Goal: Information Seeking & Learning: Understand process/instructions

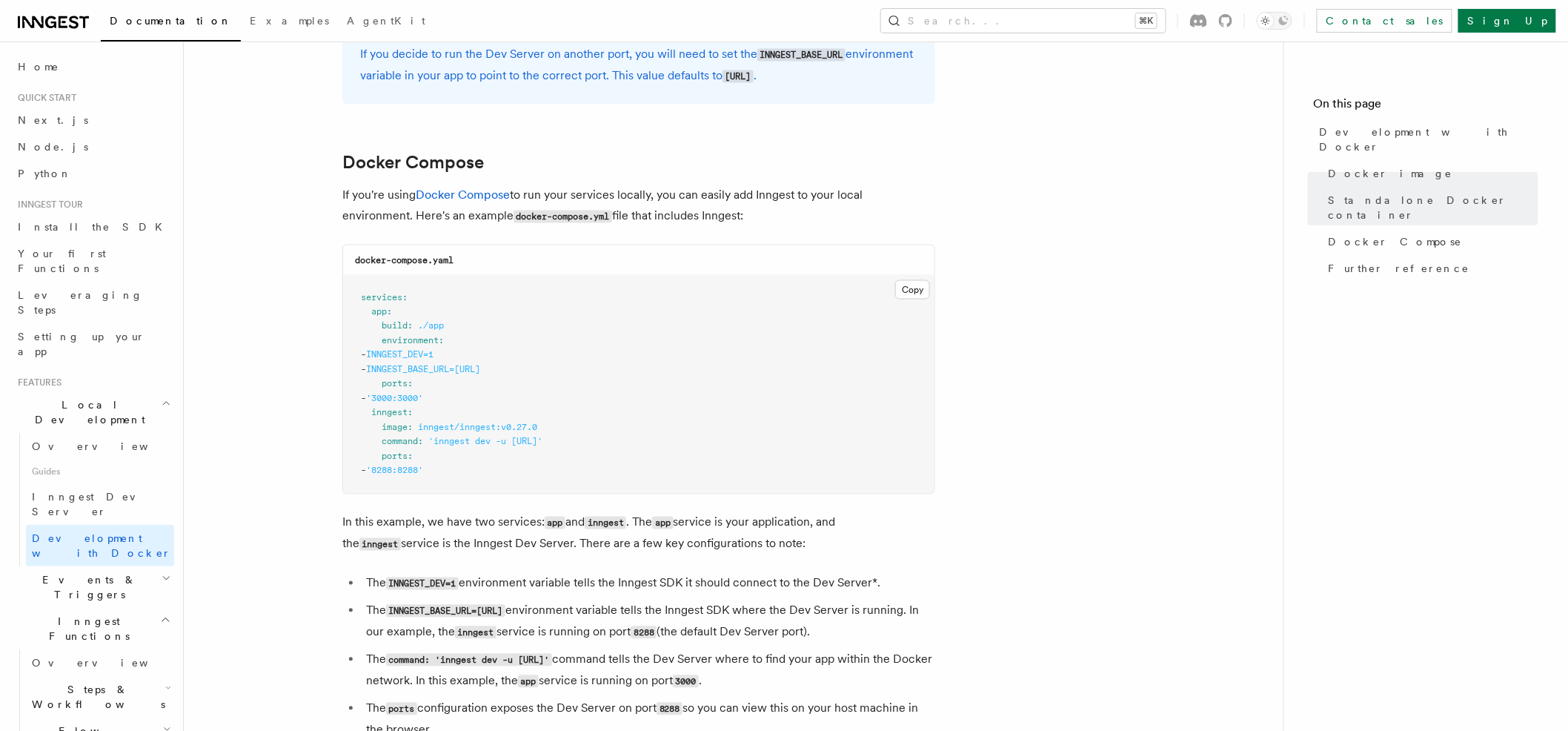
scroll to position [877, 0]
drag, startPoint x: 664, startPoint y: 443, endPoint x: 381, endPoint y: 447, distance: 283.0
click at [381, 447] on pre "services : app : build : ./app environment : - INNGEST_DEV=1 - INNGEST_BASE_URL…" at bounding box center [638, 384] width 592 height 218
click at [389, 445] on span "command" at bounding box center [399, 440] width 36 height 11
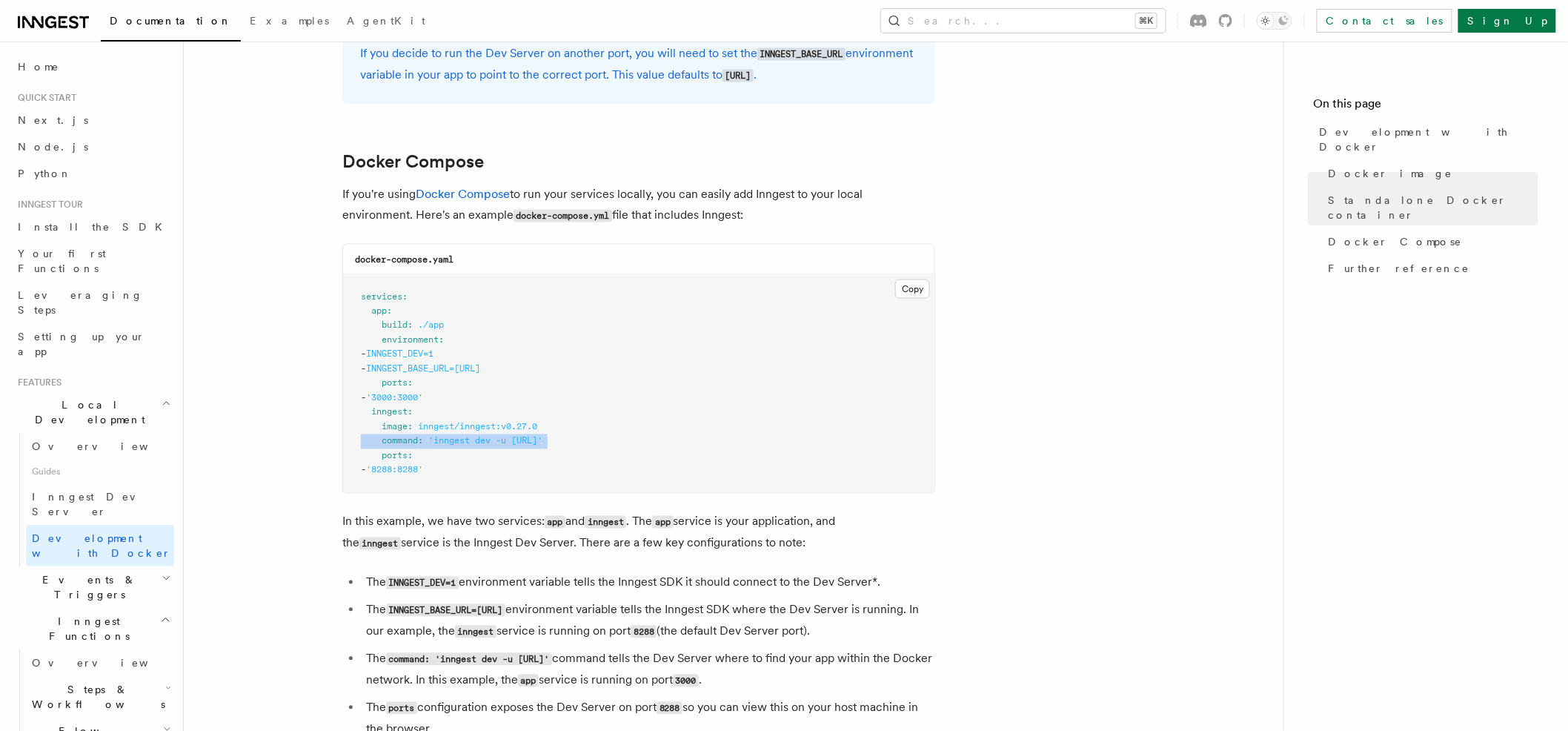
click at [389, 445] on span "command" at bounding box center [399, 440] width 36 height 11
click at [476, 319] on pre "services : app : build : ./app environment : - INNGEST_DEV=1 - INNGEST_BASE_URL…" at bounding box center [638, 384] width 592 height 218
drag, startPoint x: 580, startPoint y: 367, endPoint x: 343, endPoint y: 355, distance: 237.3
click at [343, 355] on pre "services : app : build : ./app environment : - INNGEST_DEV=1 - INNGEST_BASE_URL…" at bounding box center [638, 384] width 592 height 218
copy code "- INNGEST_DEV=1 - INNGEST_BASE_URL=http://inngest:828"
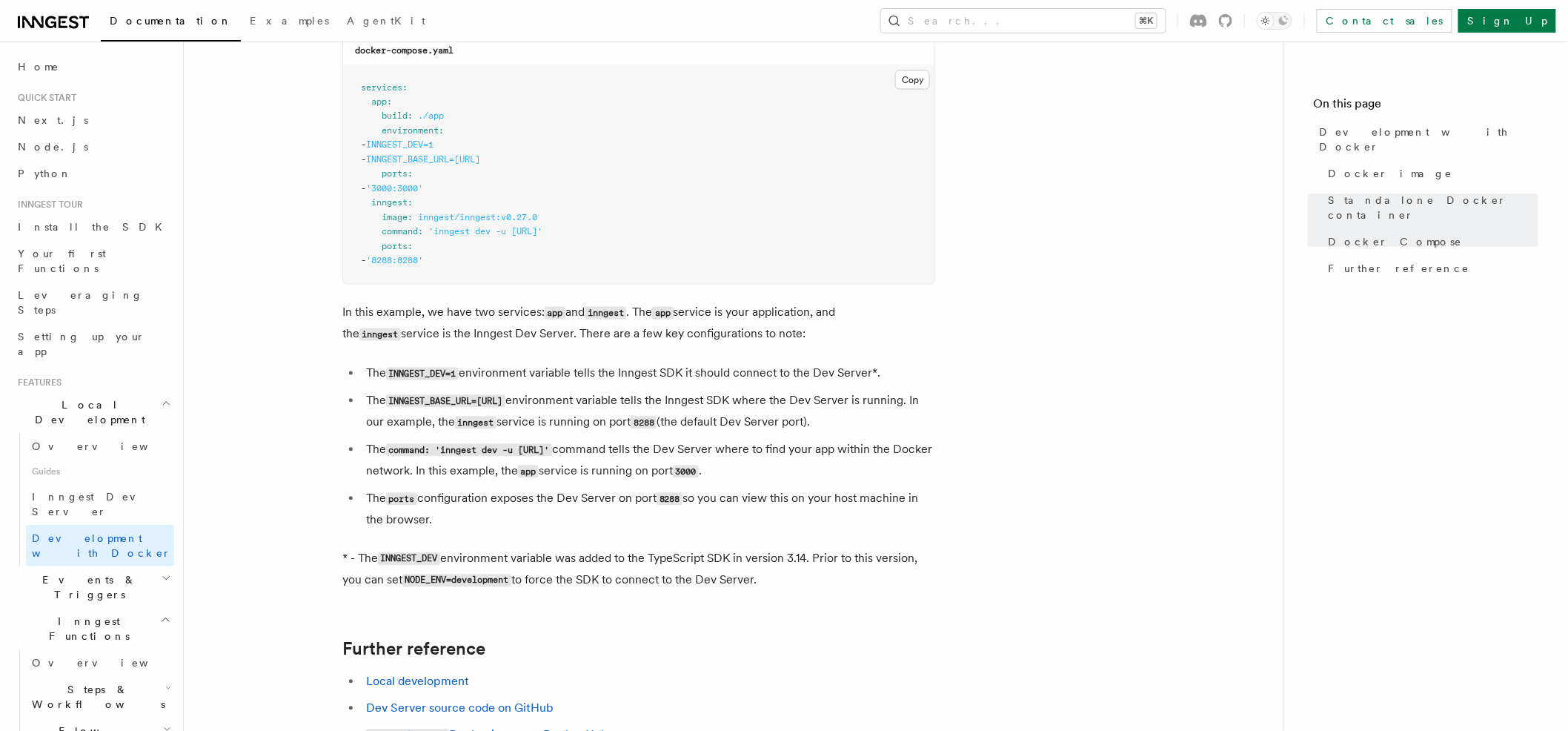
scroll to position [1150, 0]
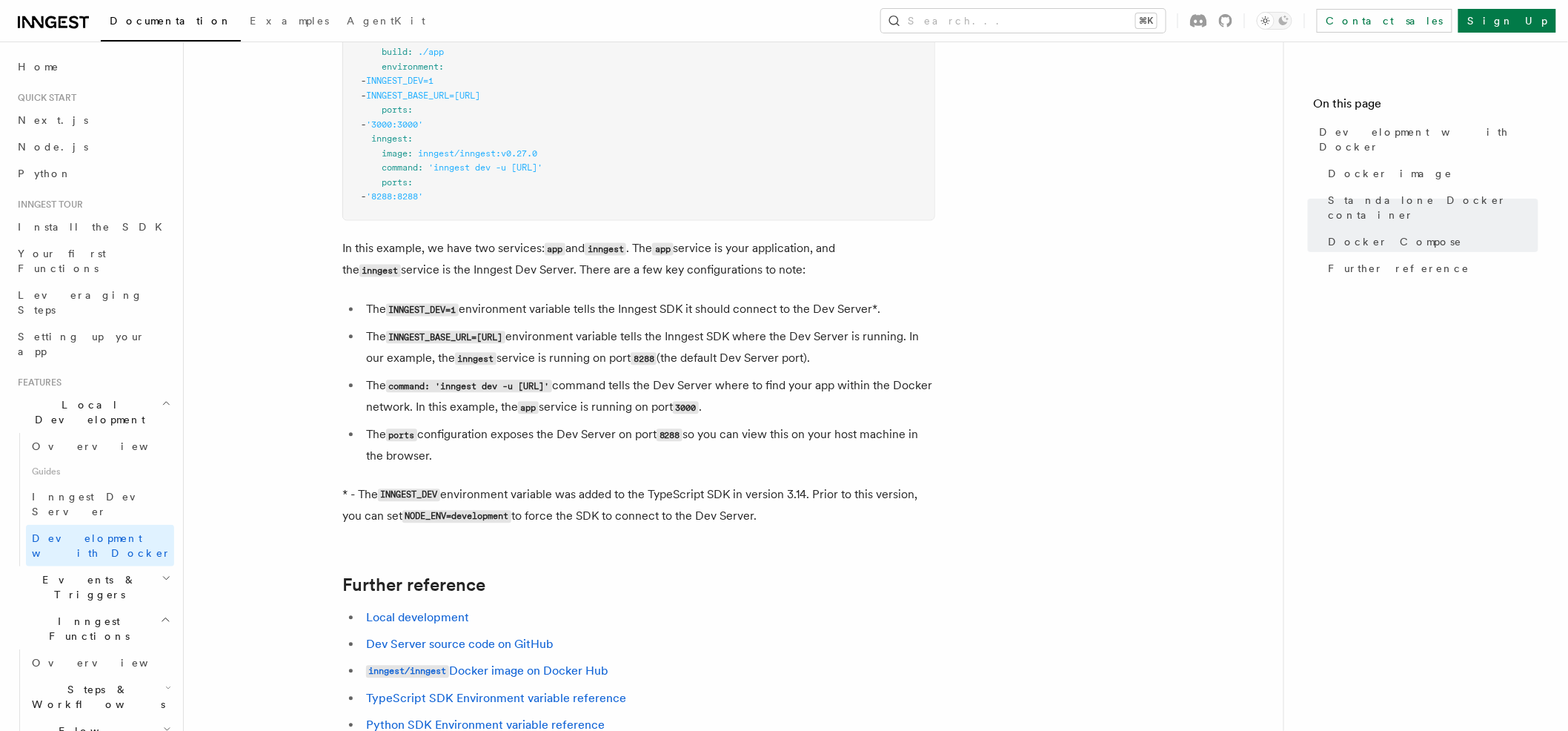
click at [614, 106] on pre "services : app : build : ./app environment : - INNGEST_DEV=1 - INNGEST_BASE_URL…" at bounding box center [638, 111] width 592 height 218
drag, startPoint x: 604, startPoint y: 98, endPoint x: 311, endPoint y: 80, distance: 293.6
copy code "- INNGEST_DEV=1 - INNGEST_BASE_URL=http://inngest:8288"
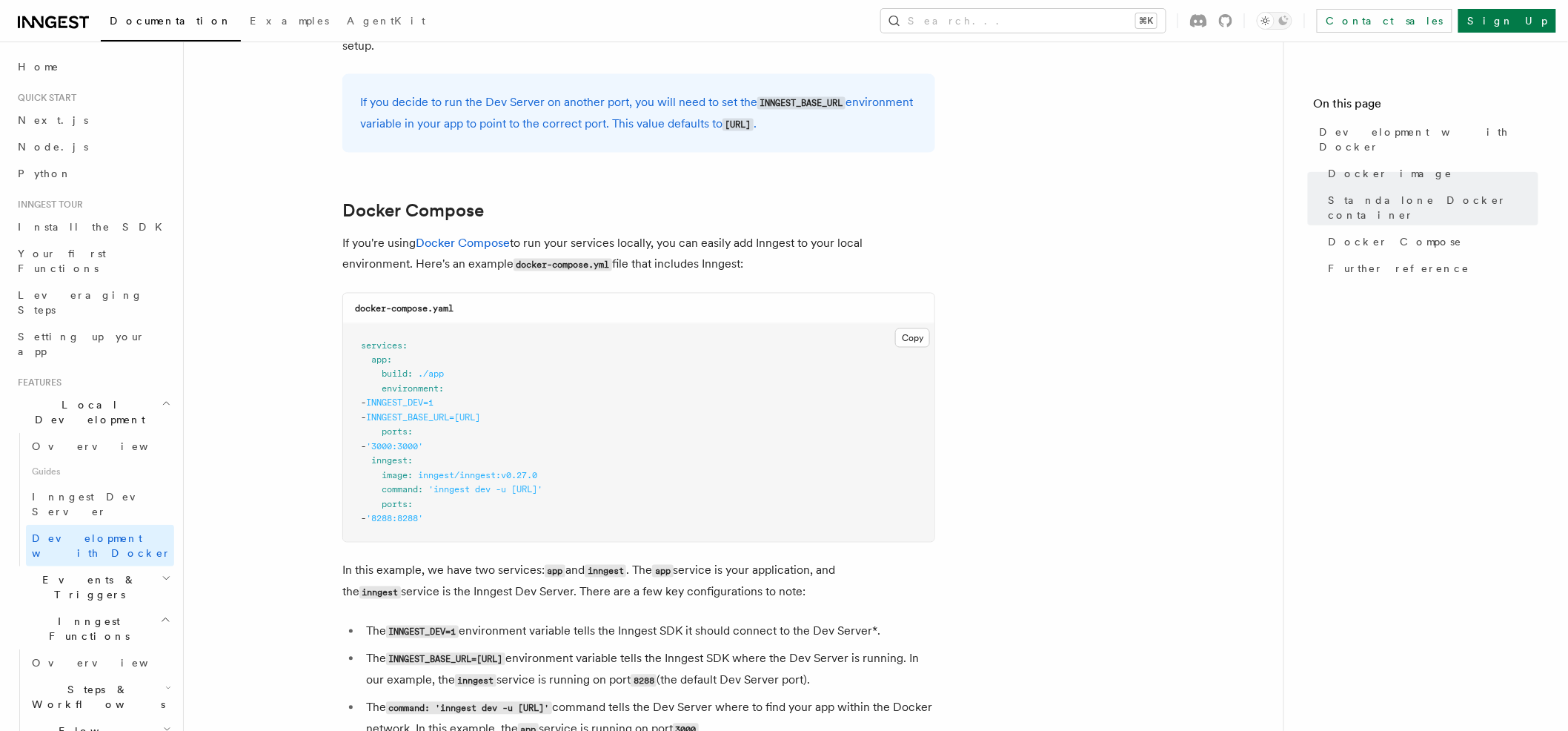
scroll to position [838, 0]
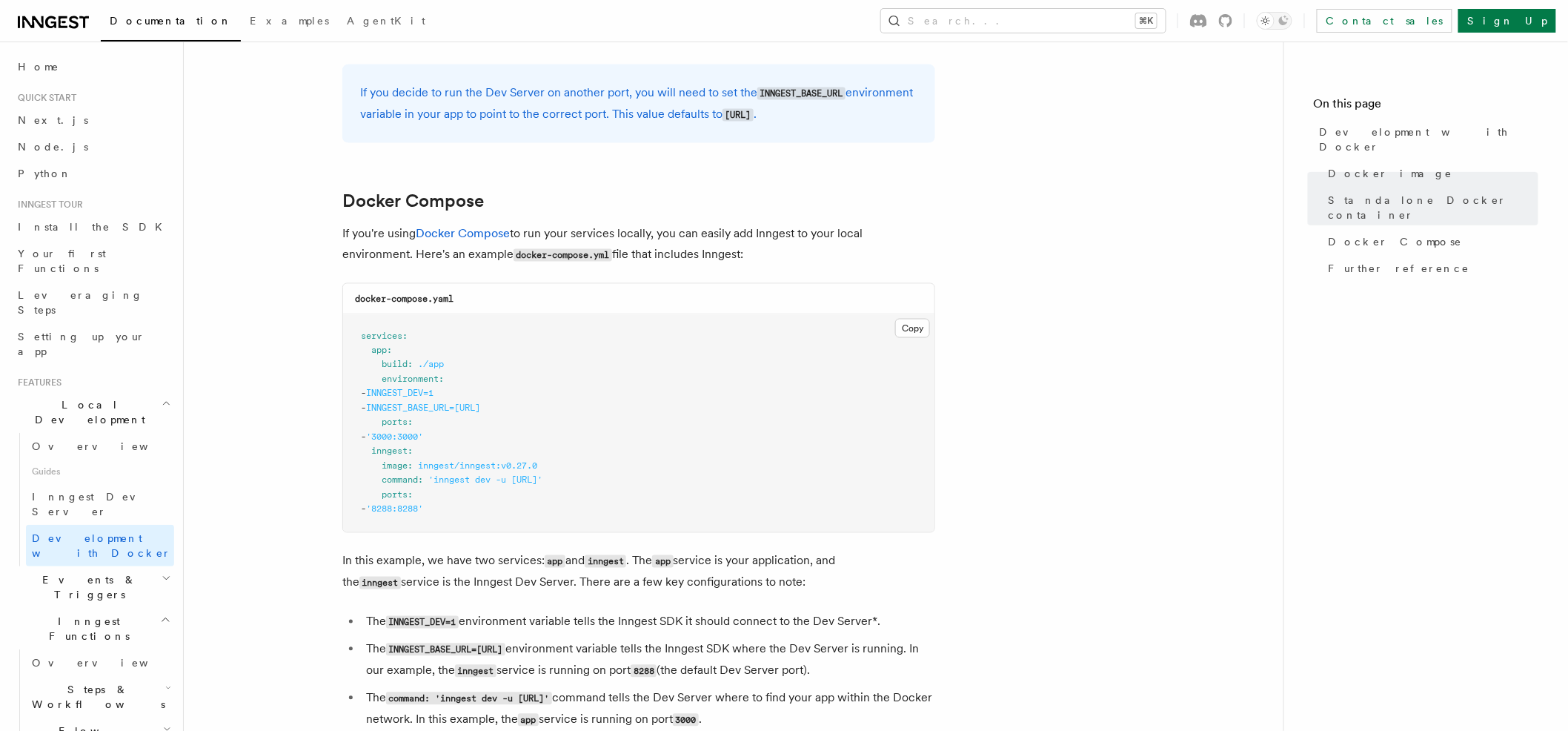
click at [529, 441] on pre "services : app : build : ./app environment : - INNGEST_DEV=1 - INNGEST_BASE_URL…" at bounding box center [638, 423] width 592 height 218
drag, startPoint x: 379, startPoint y: 364, endPoint x: 480, endPoint y: 434, distance: 122.9
click at [477, 432] on pre "services : app : build : ./app environment : - INNGEST_DEV=1 - INNGEST_BASE_URL…" at bounding box center [638, 423] width 592 height 218
click at [520, 441] on pre "services : app : build : ./app environment : - INNGEST_DEV=1 - INNGEST_BASE_URL…" at bounding box center [638, 423] width 592 height 218
drag, startPoint x: 373, startPoint y: 368, endPoint x: 458, endPoint y: 486, distance: 145.4
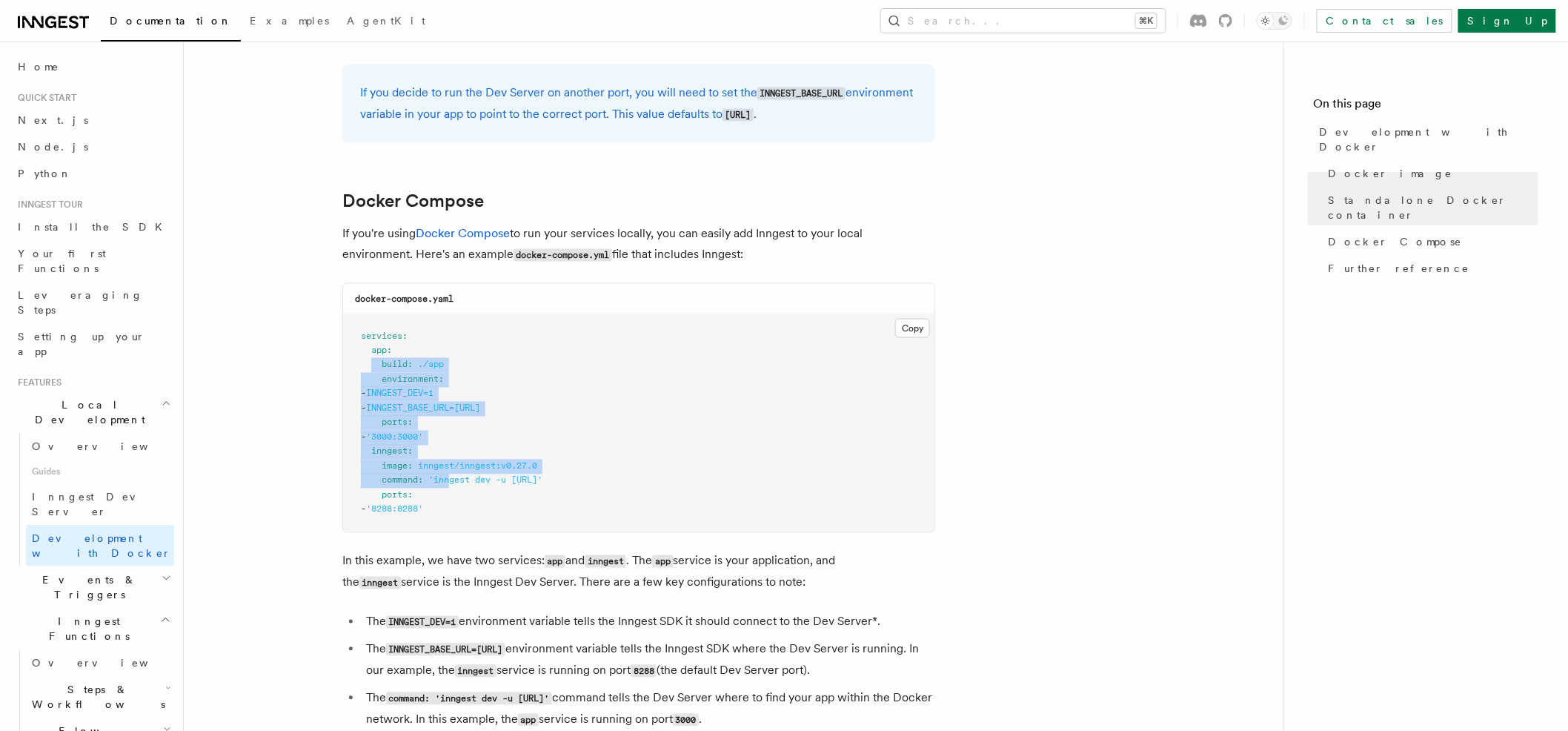
click at [457, 485] on code "services : app : build : ./app environment : - INNGEST_DEV=1 - INNGEST_BASE_URL…" at bounding box center [451, 422] width 182 height 184
click at [462, 498] on pre "services : app : build : ./app environment : - INNGEST_DEV=1 - INNGEST_BASE_URL…" at bounding box center [638, 423] width 592 height 218
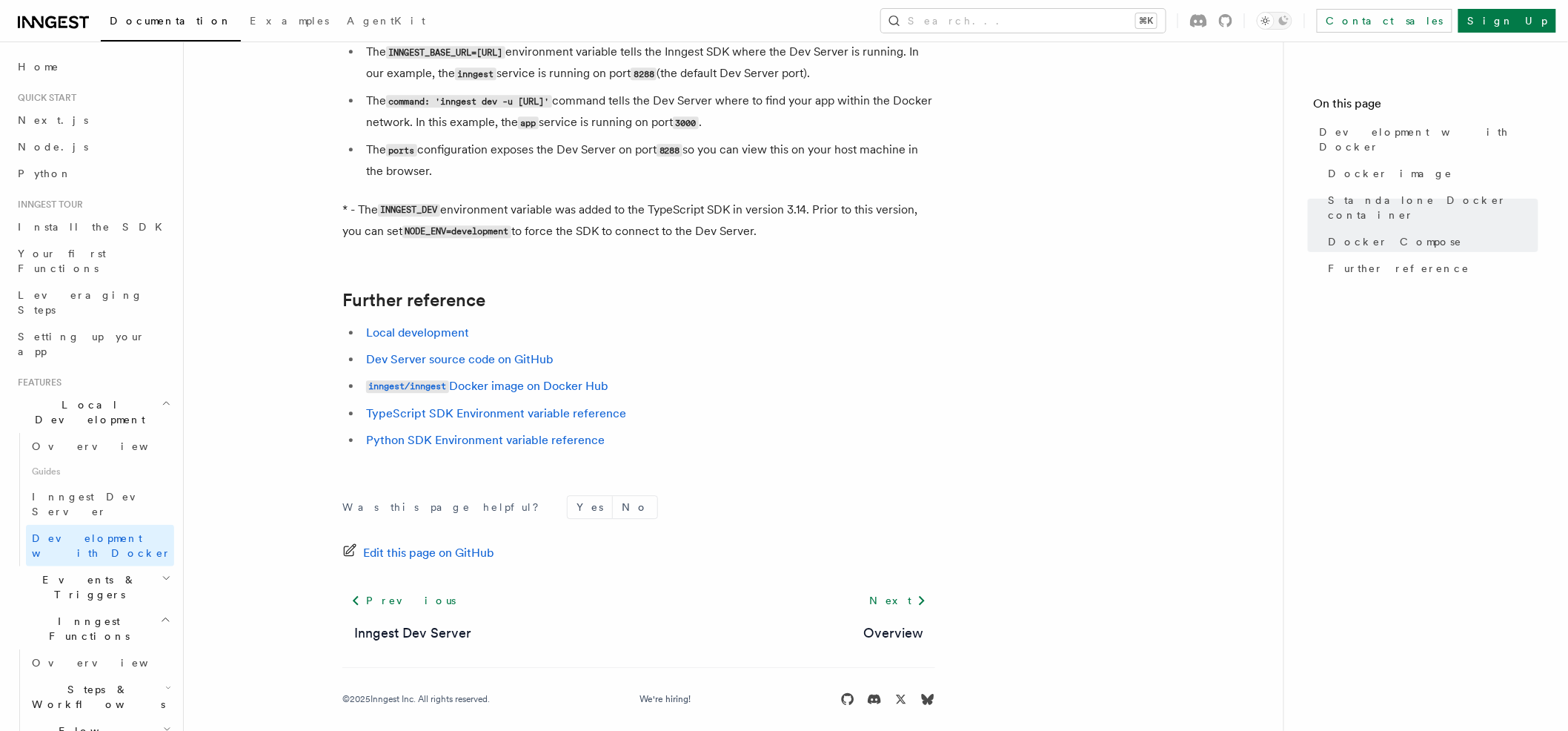
scroll to position [1446, 0]
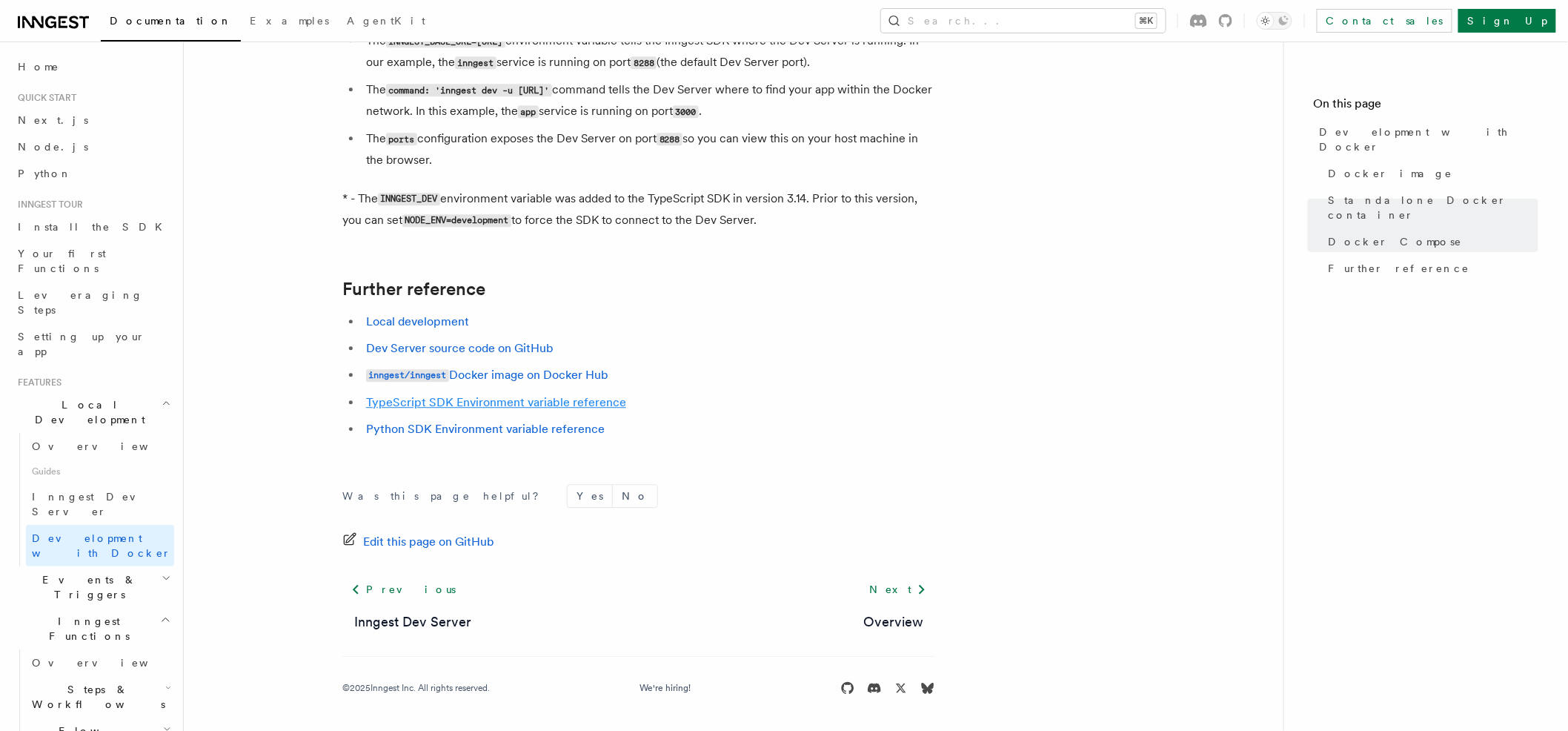
click at [537, 402] on link "TypeScript SDK Environment variable reference" at bounding box center [496, 401] width 260 height 14
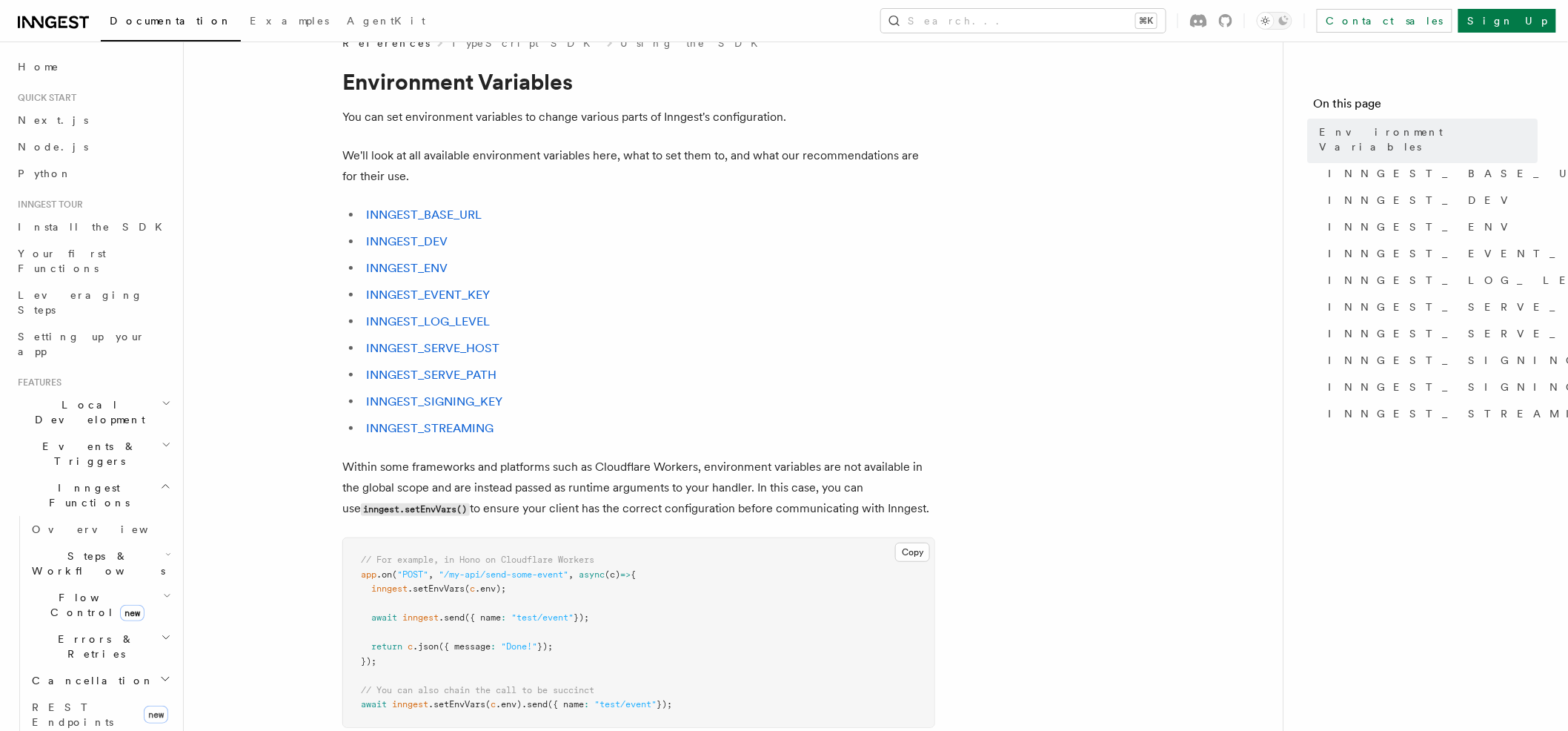
scroll to position [4, 0]
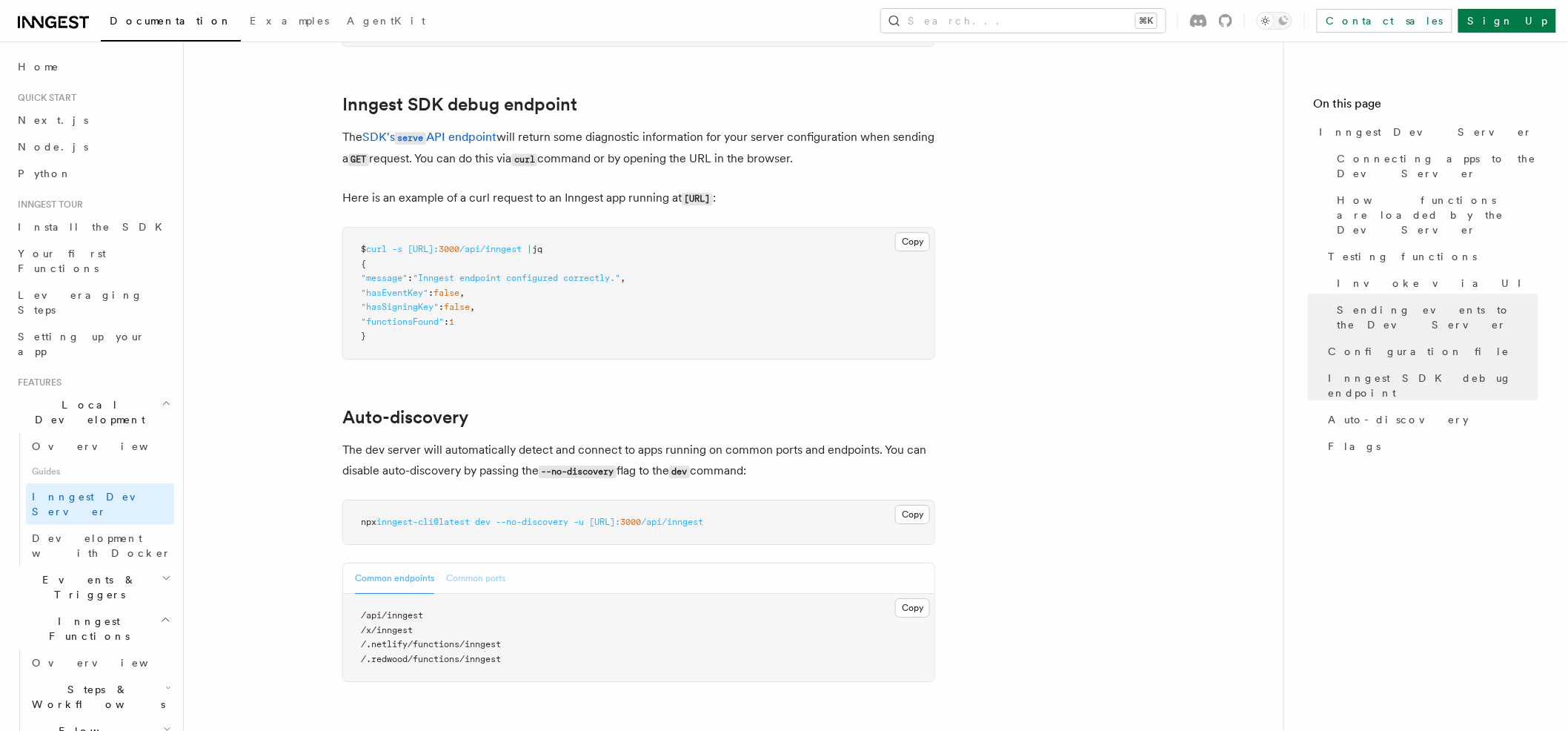
scroll to position [4264, 0]
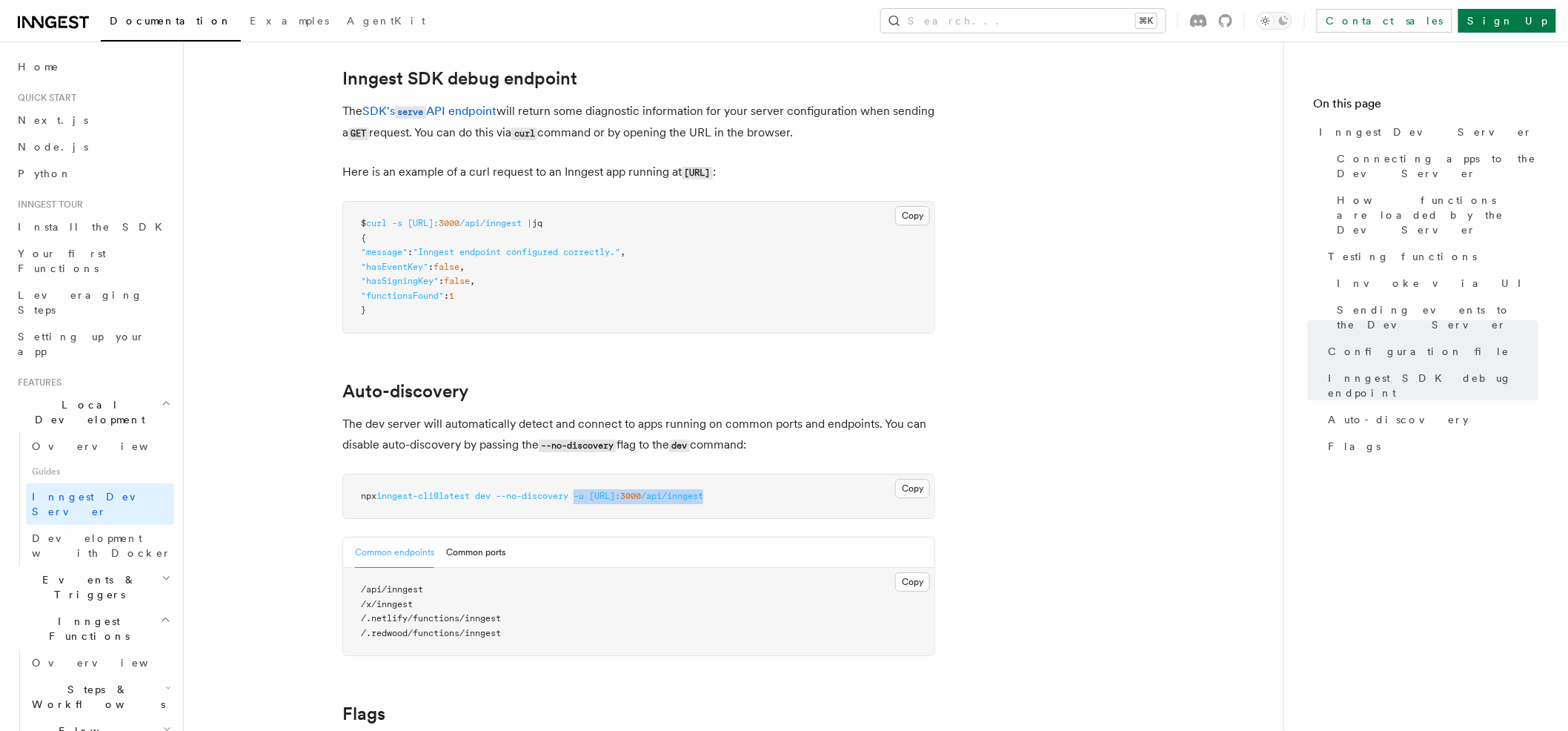
drag, startPoint x: 583, startPoint y: 476, endPoint x: 783, endPoint y: 476, distance: 200.0
click at [782, 476] on pre "npx inngest-cli@latest dev --no-discovery -u http://localhost: 3000 /api/inngest" at bounding box center [638, 497] width 592 height 45
copy span "-u http://localhost: 3000 /api/inngest"
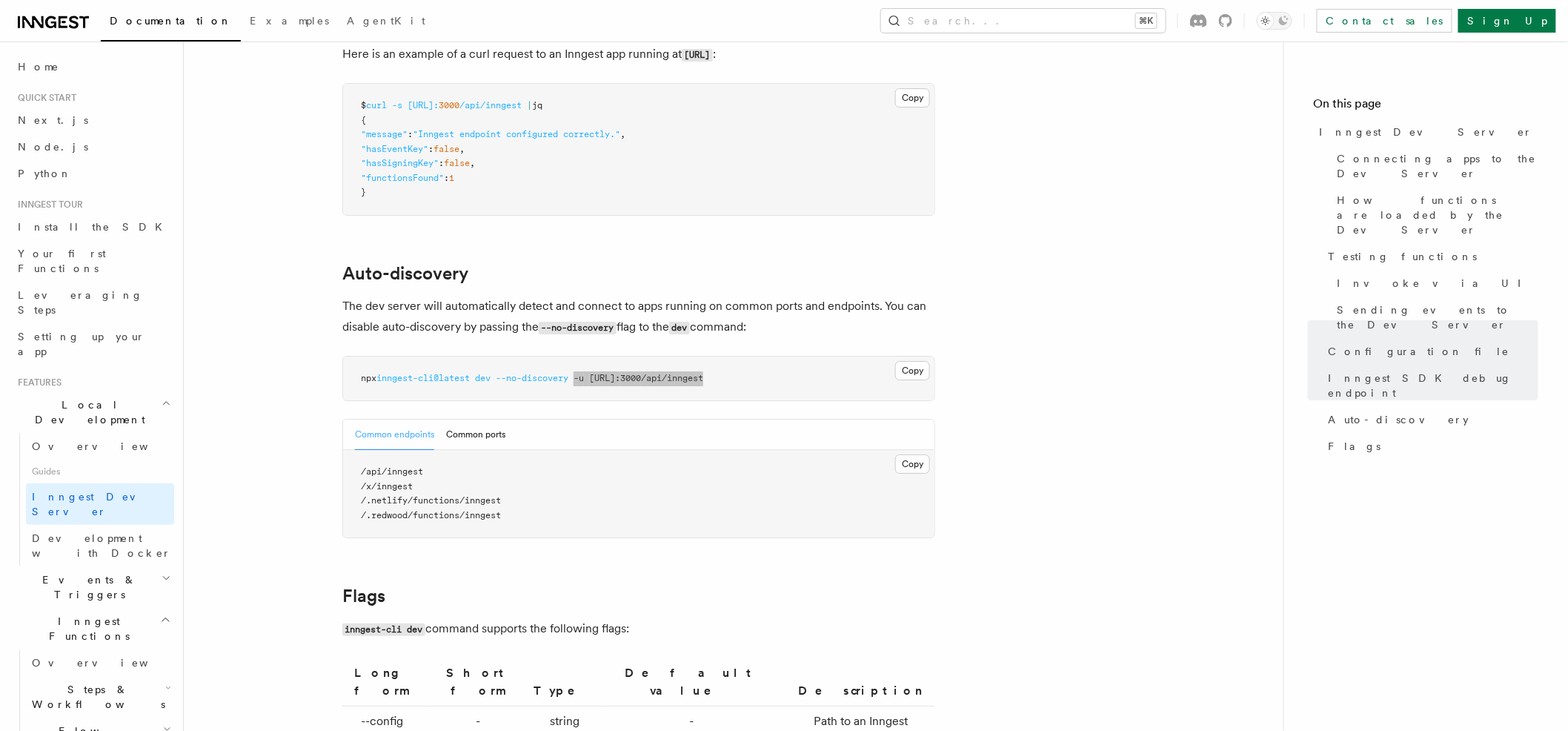
scroll to position [4391, 0]
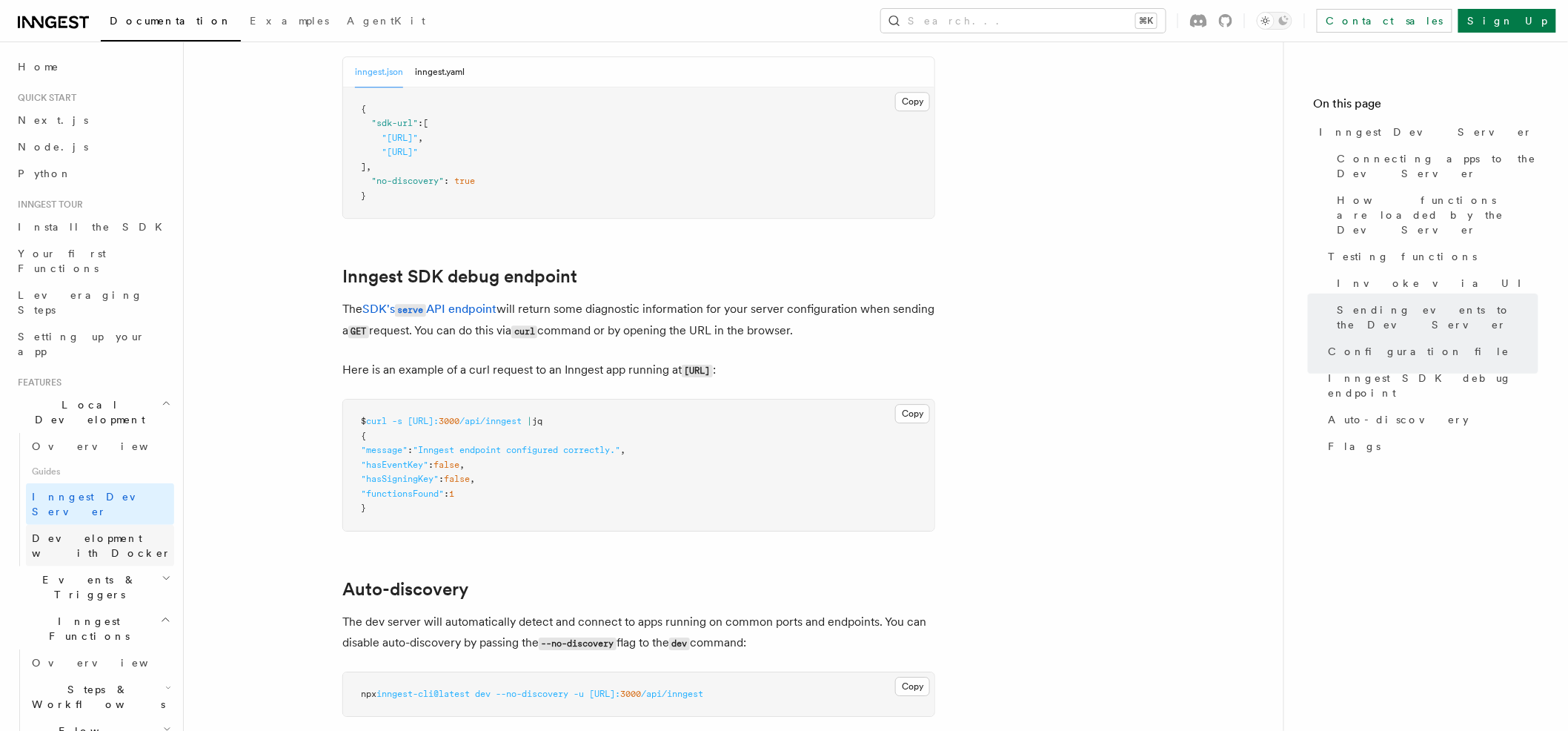
click at [89, 533] on span "Development with Docker" at bounding box center [101, 545] width 139 height 26
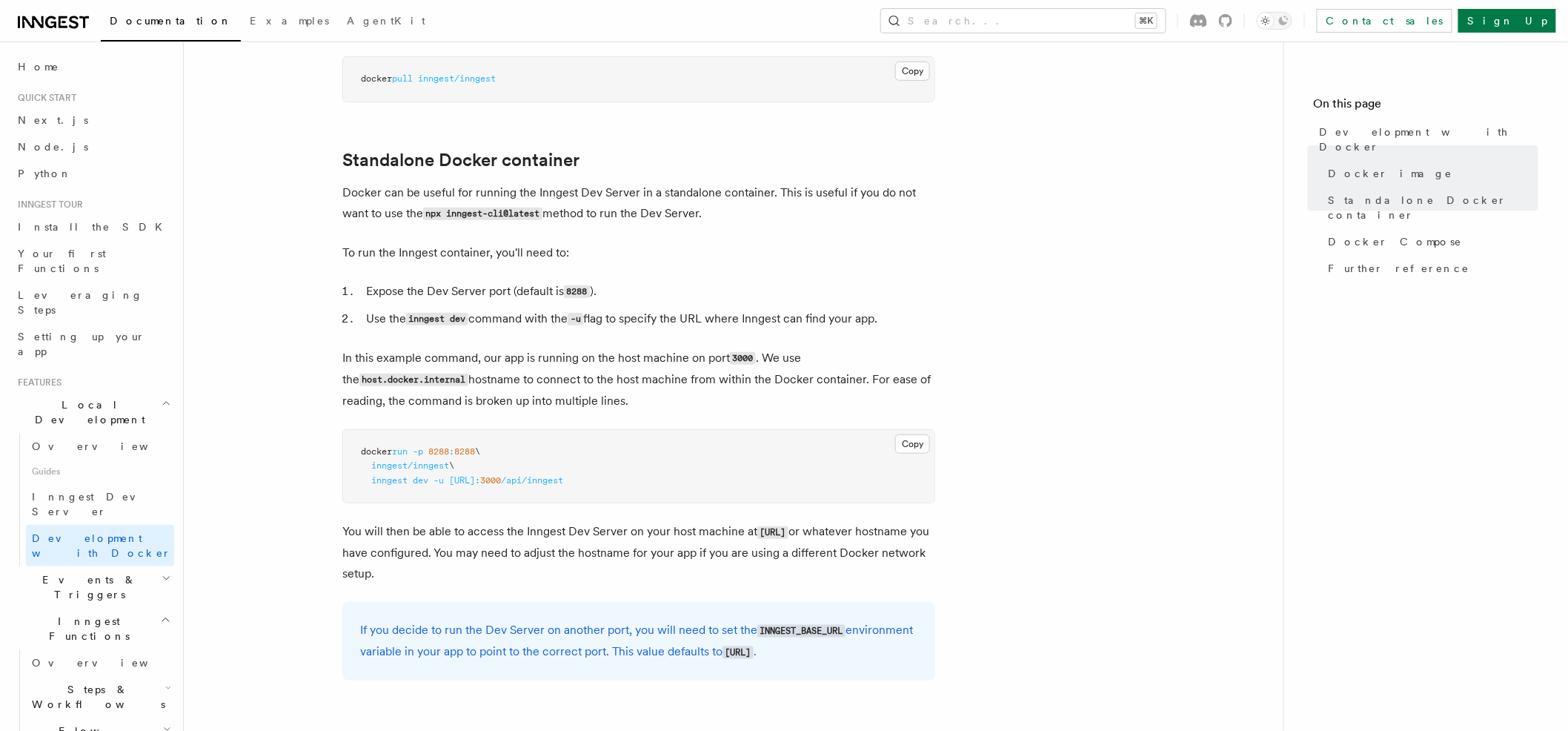
scroll to position [310, 0]
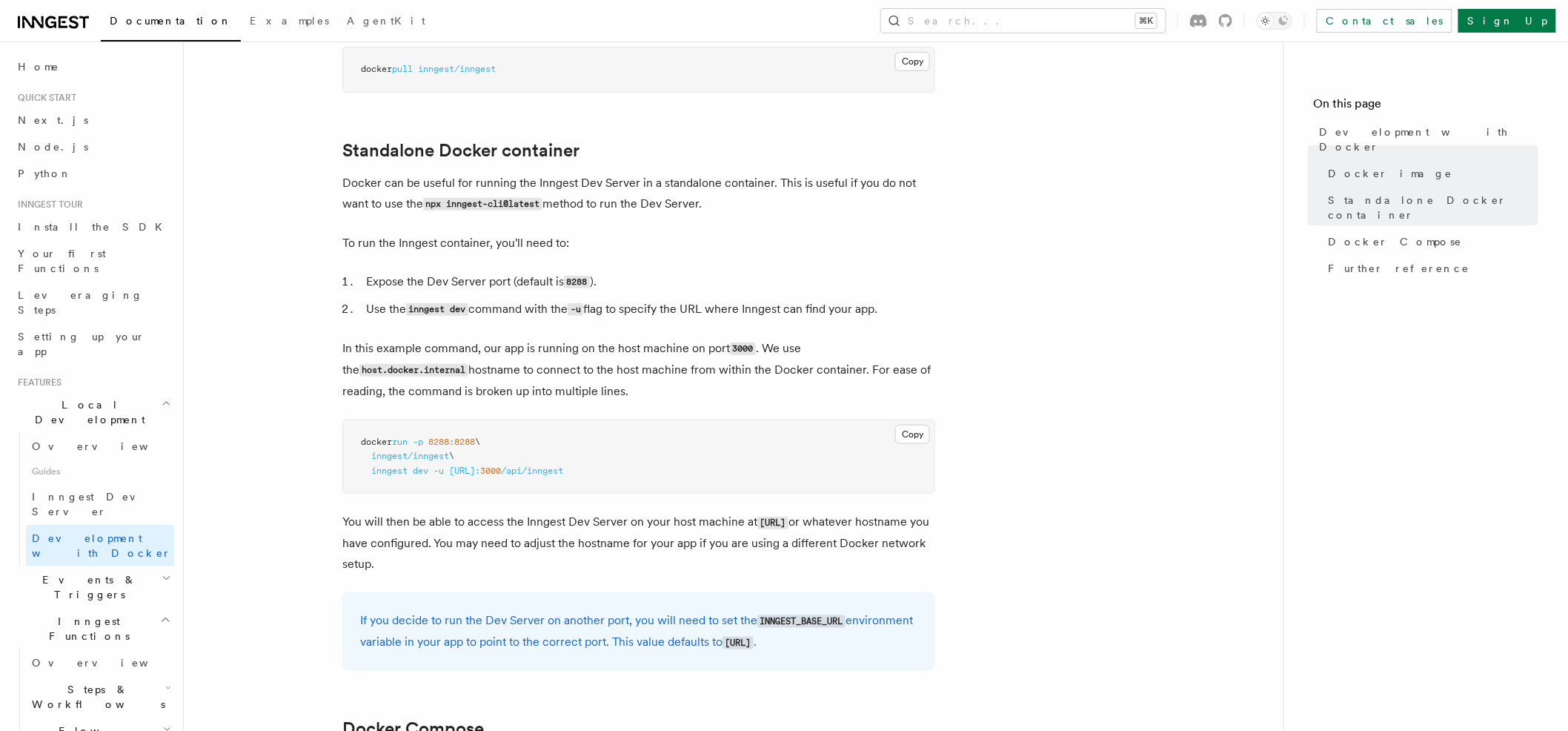
drag, startPoint x: 360, startPoint y: 444, endPoint x: 678, endPoint y: 472, distance: 319.2
click at [533, 472] on code "docker run -p 8288 : 8288 \ inngest/inngest \ inngest dev -u http://host.docker…" at bounding box center [461, 456] width 202 height 39
click at [718, 479] on pre "docker run -p 8288 : 8288 \ inngest/inngest \ inngest dev -u http://host.docker…" at bounding box center [638, 456] width 592 height 73
drag, startPoint x: 371, startPoint y: 472, endPoint x: 393, endPoint y: 473, distance: 22.0
click at [393, 473] on span "inngest" at bounding box center [389, 470] width 36 height 11
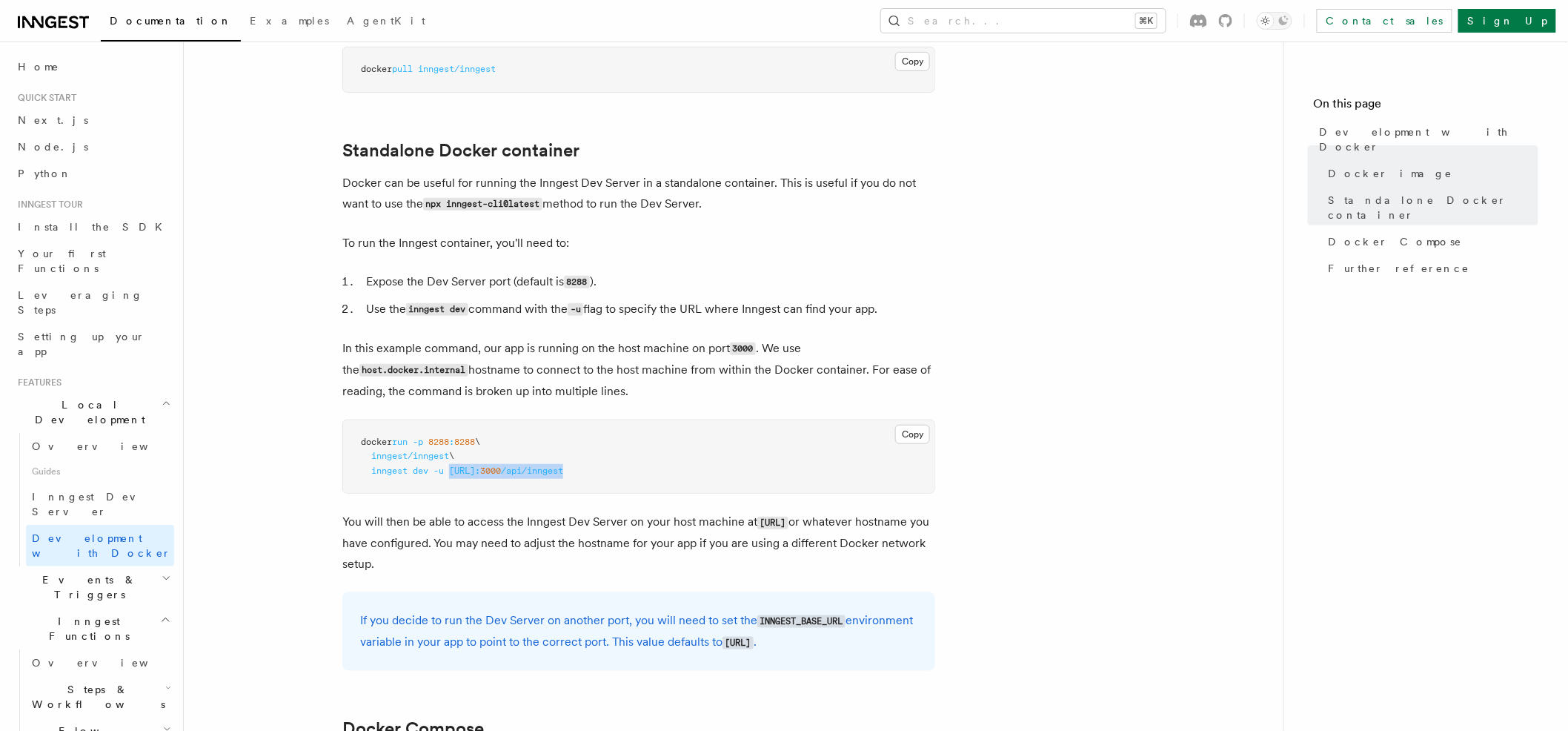
drag, startPoint x: 452, startPoint y: 470, endPoint x: 687, endPoint y: 470, distance: 235.0
click at [687, 470] on pre "docker run -p 8288 : 8288 \ inngest/inngest \ inngest dev -u http://host.docker…" at bounding box center [638, 456] width 592 height 73
copy span "http://host.docker.internal: 3000 /api/inngest"
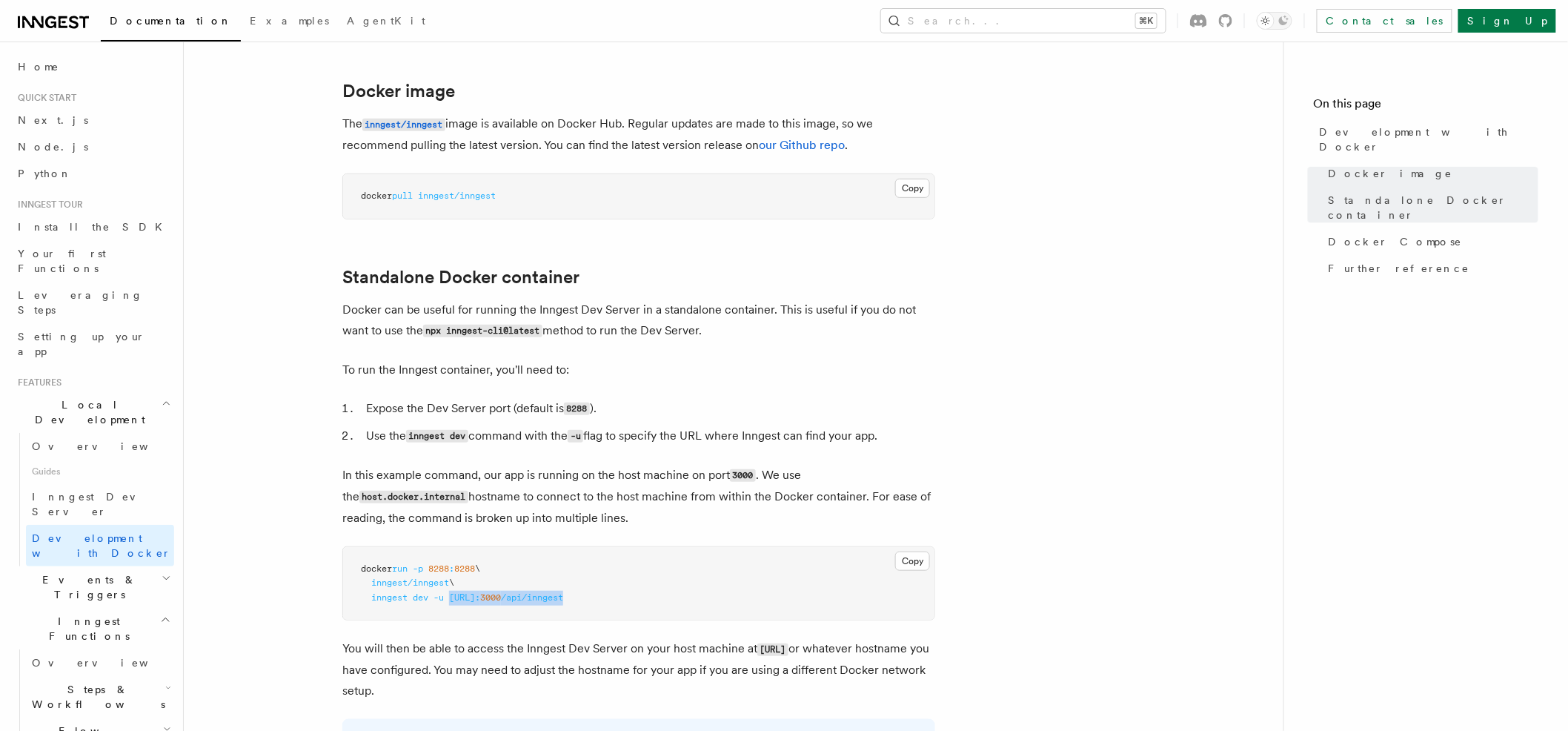
scroll to position [0, 0]
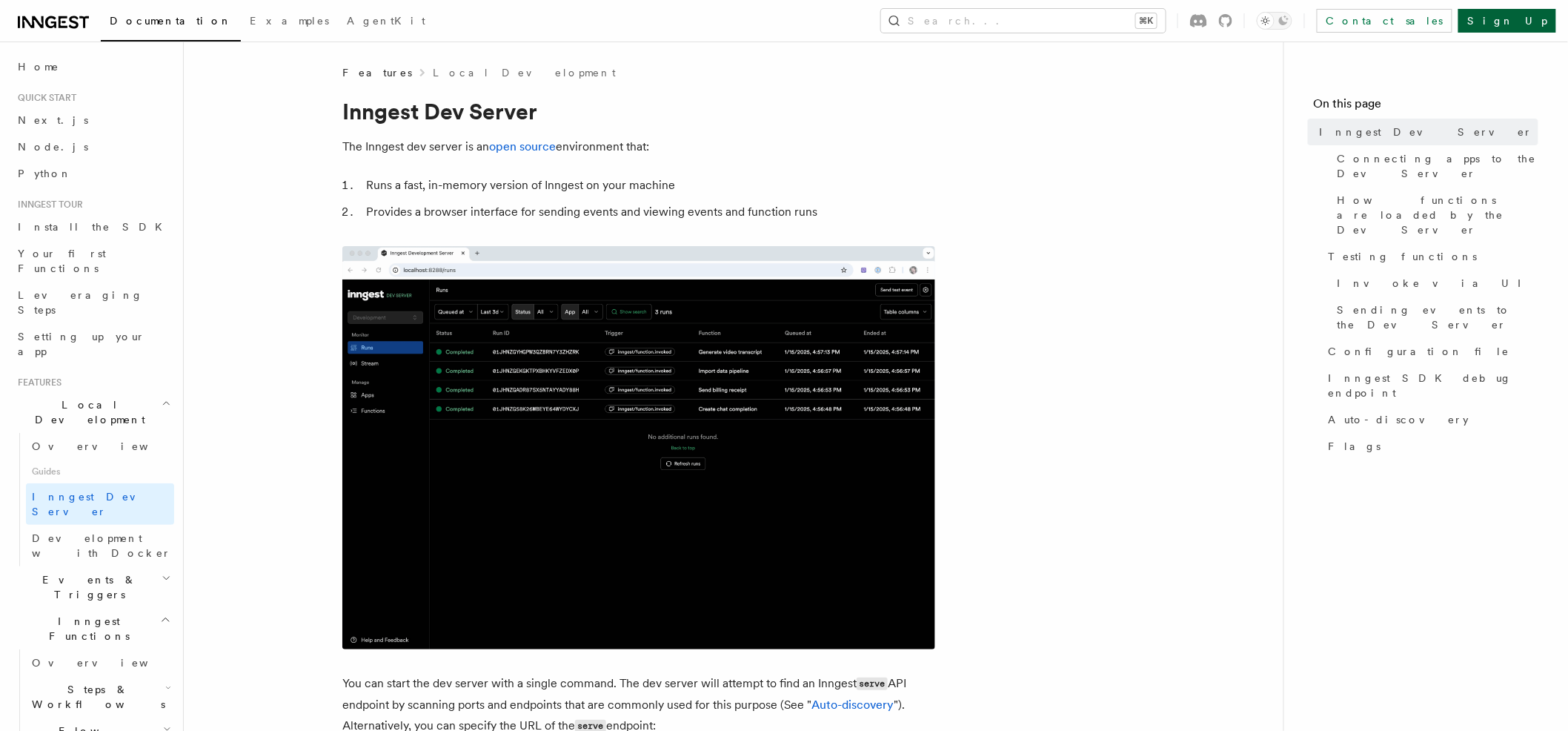
click at [1524, 12] on link "Sign Up" at bounding box center [1507, 20] width 98 height 23
click at [1529, 12] on link "Sign Up" at bounding box center [1507, 20] width 98 height 23
